Goal: Navigation & Orientation: Find specific page/section

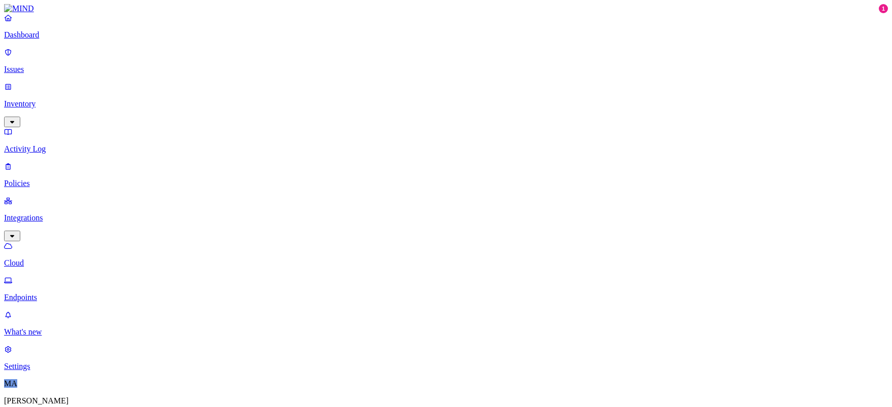
click at [25, 40] on p "Dashboard" at bounding box center [446, 34] width 884 height 9
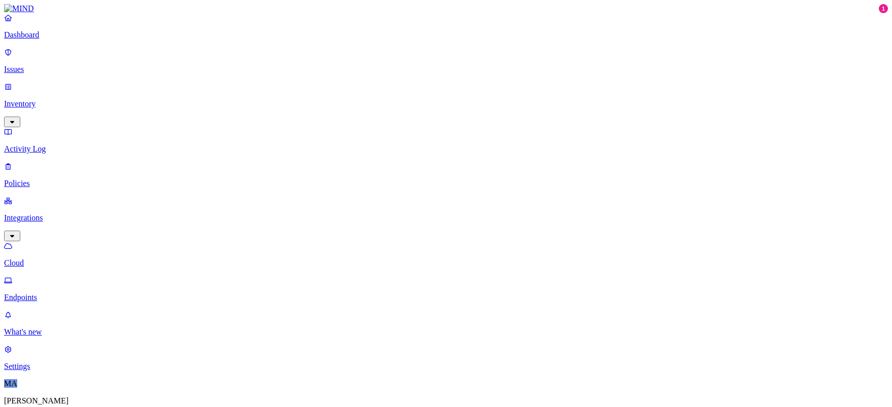
click at [36, 99] on p "Inventory" at bounding box center [446, 103] width 884 height 9
click at [44, 179] on p "Users" at bounding box center [446, 183] width 884 height 9
